Goal: Navigation & Orientation: Find specific page/section

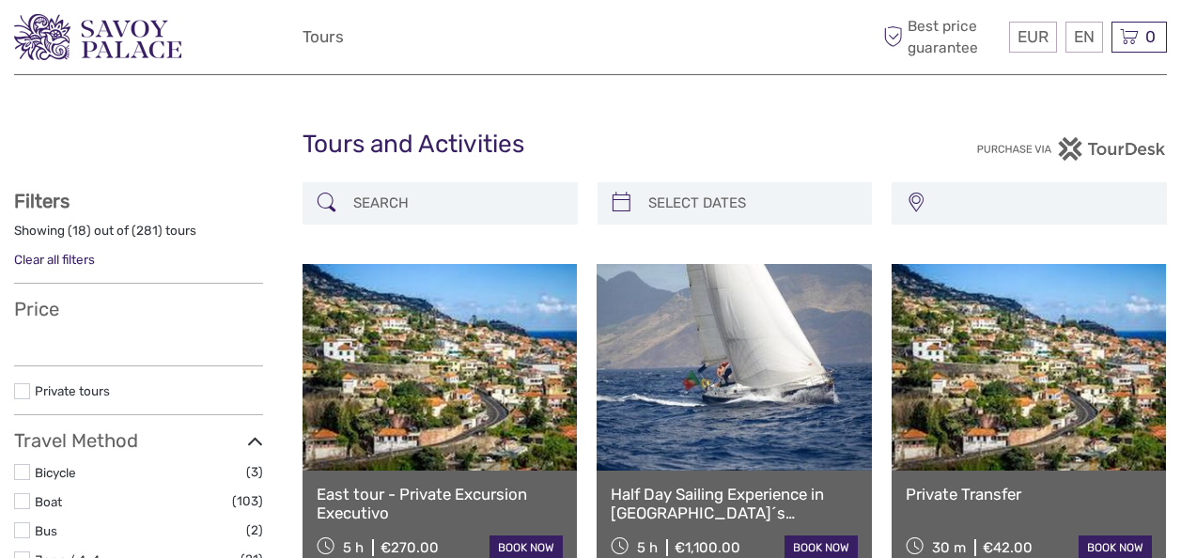
select select
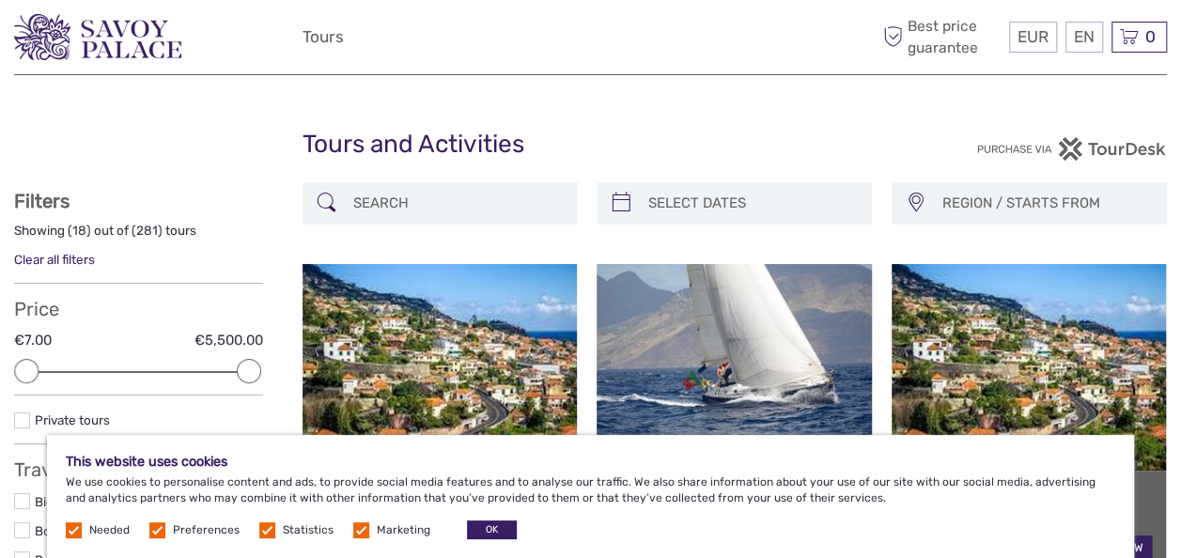
click at [157, 526] on label at bounding box center [157, 530] width 16 height 16
click at [0, 0] on input "checkbox" at bounding box center [0, 0] width 0 height 0
drag, startPoint x: 157, startPoint y: 526, endPoint x: 259, endPoint y: 532, distance: 102.6
click at [259, 532] on div "Needed Preferences Statistics Marketing OK" at bounding box center [294, 529] width 456 height 19
click at [259, 532] on label at bounding box center [267, 530] width 16 height 16
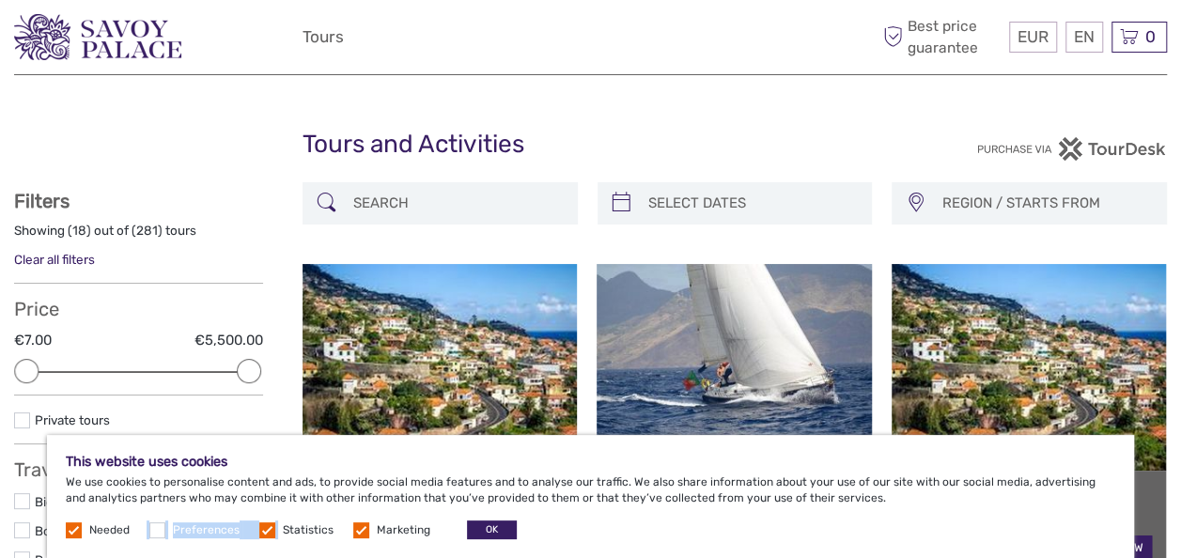
click at [0, 0] on input "checkbox" at bounding box center [0, 0] width 0 height 0
click at [362, 524] on label at bounding box center [361, 530] width 16 height 16
click at [0, 0] on input "checkbox" at bounding box center [0, 0] width 0 height 0
click at [489, 529] on button "OK" at bounding box center [492, 529] width 50 height 19
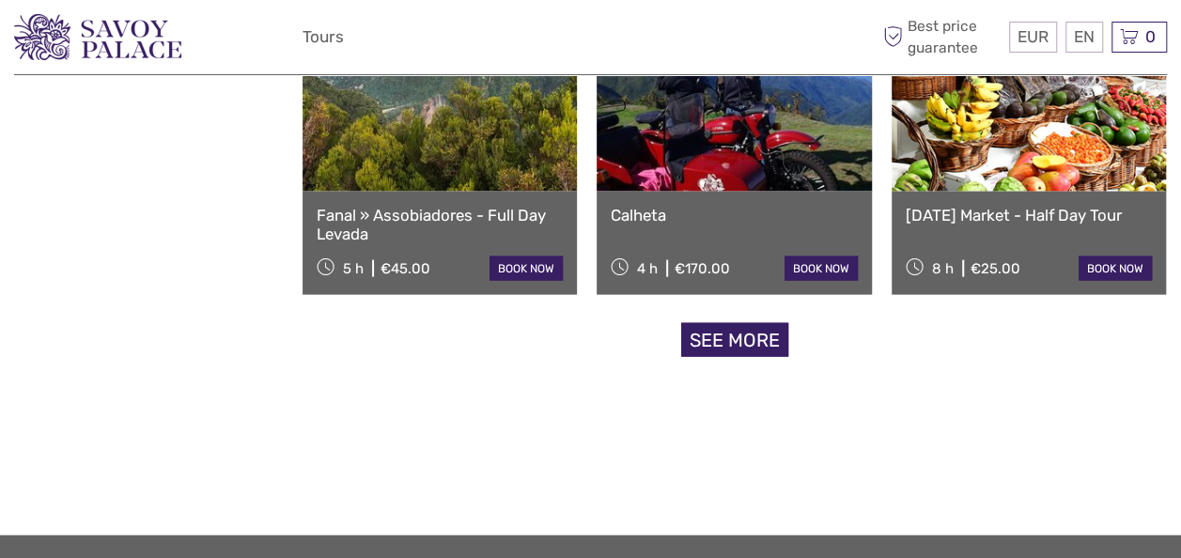
scroll to position [1929, 0]
